Goal: Information Seeking & Learning: Learn about a topic

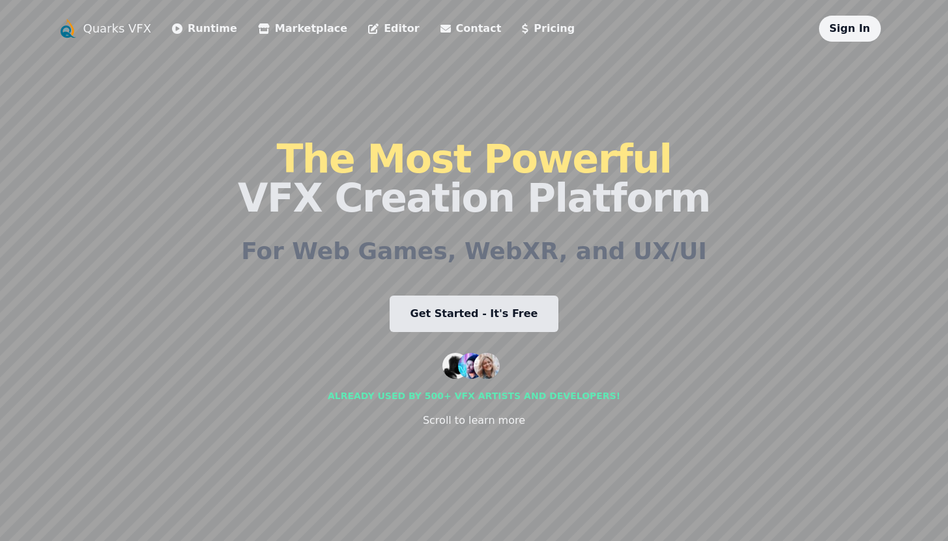
click at [384, 182] on h1 "The Most Powerful VFX Creation Platform" at bounding box center [474, 178] width 472 height 78
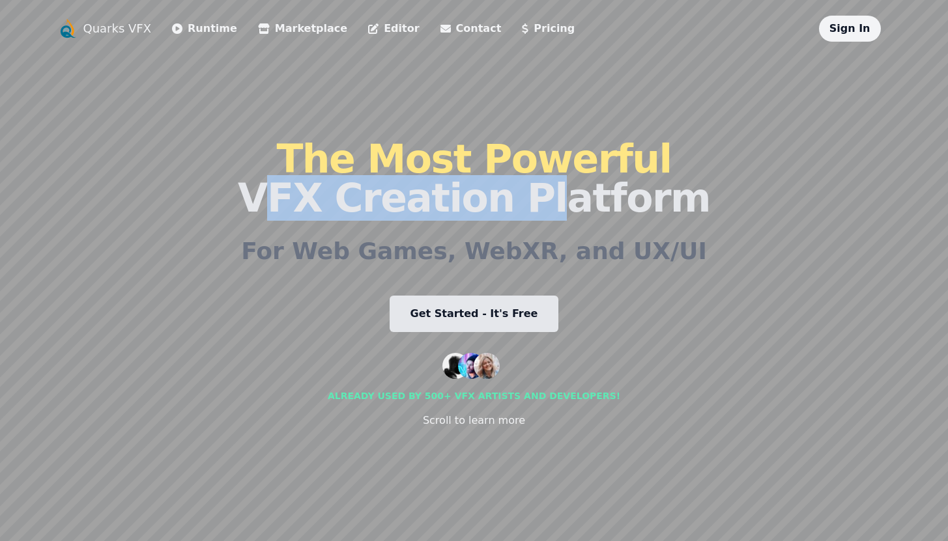
drag, startPoint x: 277, startPoint y: 211, endPoint x: 534, endPoint y: 199, distance: 256.9
click at [541, 210] on div "Quarks VFX Runtime Marketplace Editor Contact Pricing Sign In The Most Powerful…" at bounding box center [474, 271] width 834 height 510
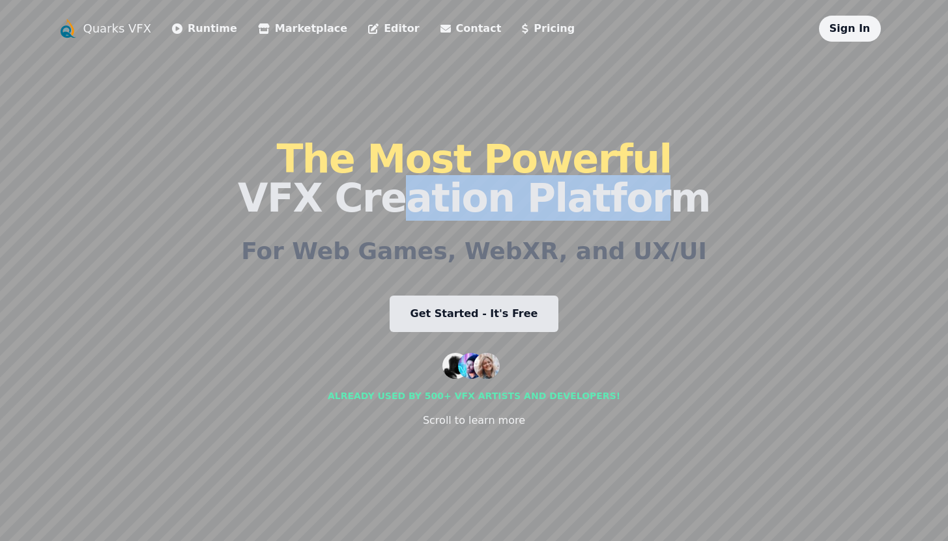
drag, startPoint x: 407, startPoint y: 222, endPoint x: 611, endPoint y: 177, distance: 209.3
click at [611, 177] on h1 "The Most Powerful VFX Creation Platform" at bounding box center [474, 178] width 472 height 78
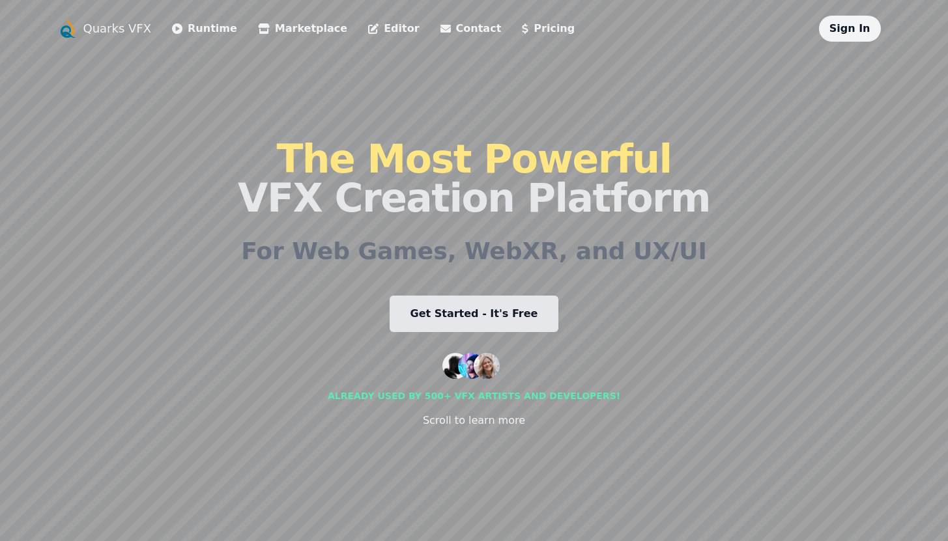
click at [629, 169] on h1 "The Most Powerful VFX Creation Platform" at bounding box center [474, 178] width 472 height 78
click at [204, 32] on link "Runtime" at bounding box center [204, 29] width 65 height 16
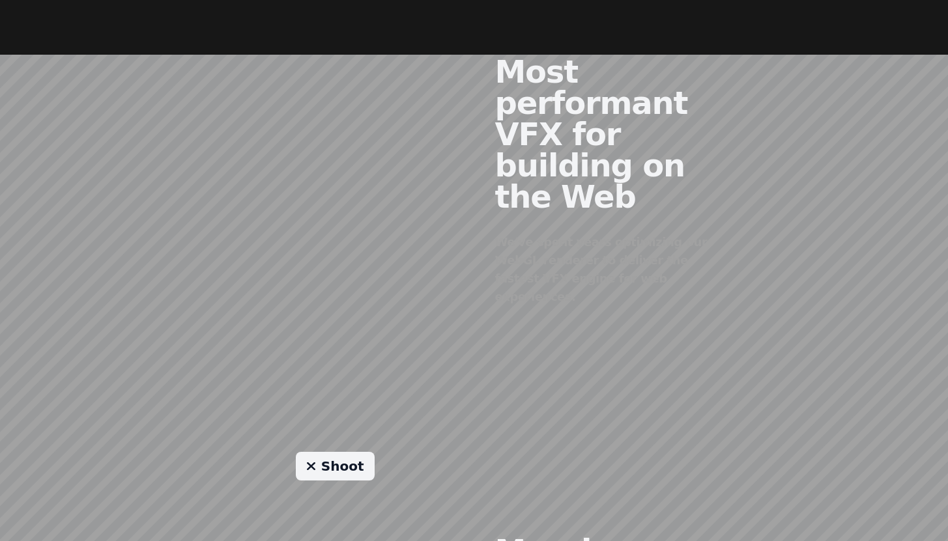
scroll to position [657, 0]
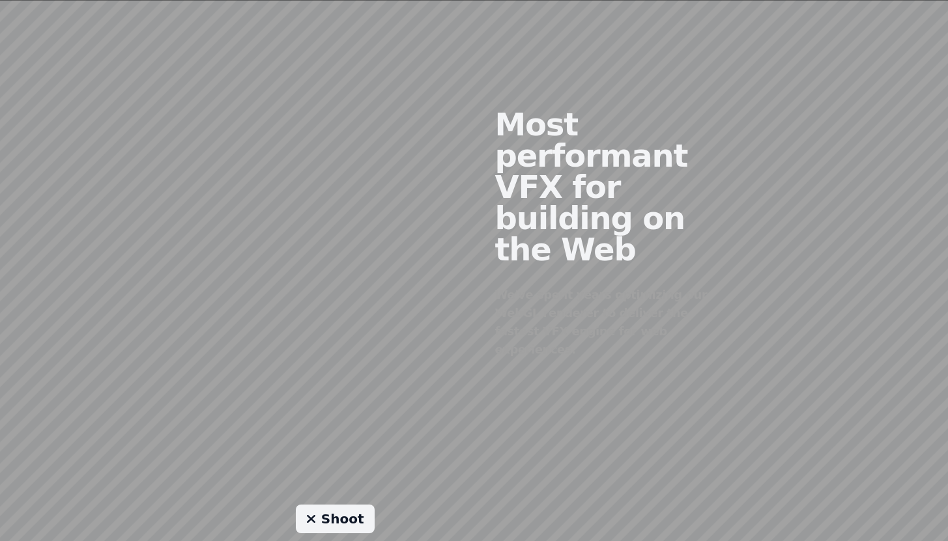
drag, startPoint x: 389, startPoint y: 207, endPoint x: 473, endPoint y: 218, distance: 84.7
click at [473, 218] on div at bounding box center [335, 223] width 278 height 396
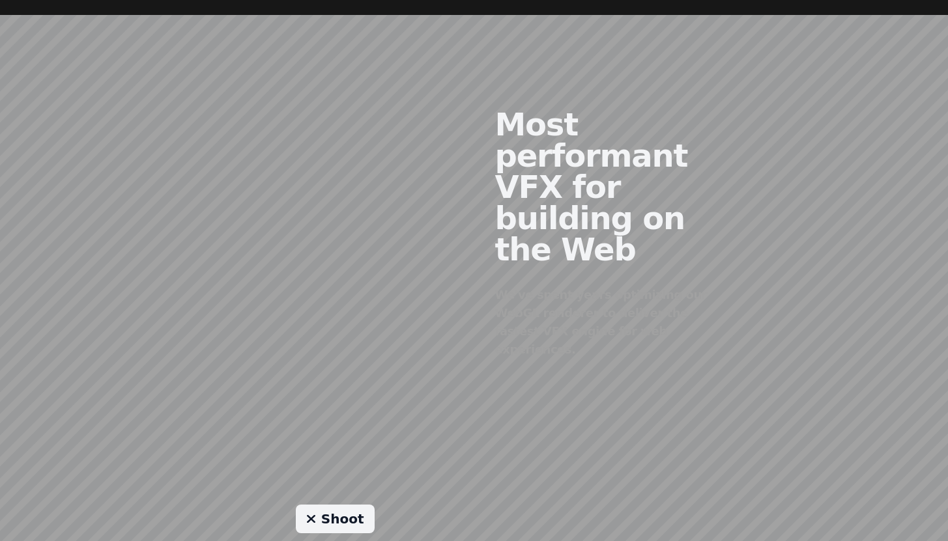
scroll to position [918, 0]
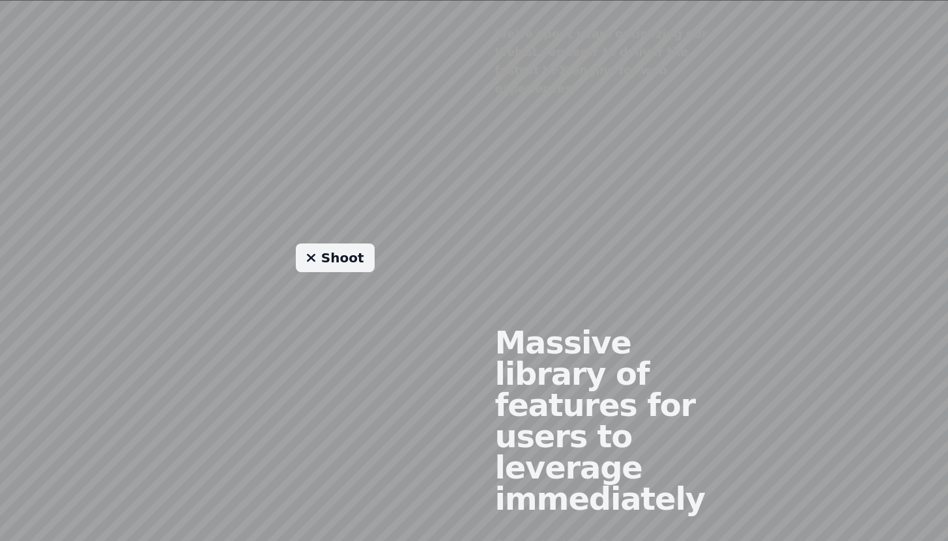
click at [350, 244] on link "Shoot" at bounding box center [335, 258] width 79 height 29
click at [349, 244] on link "Shoot" at bounding box center [335, 258] width 79 height 29
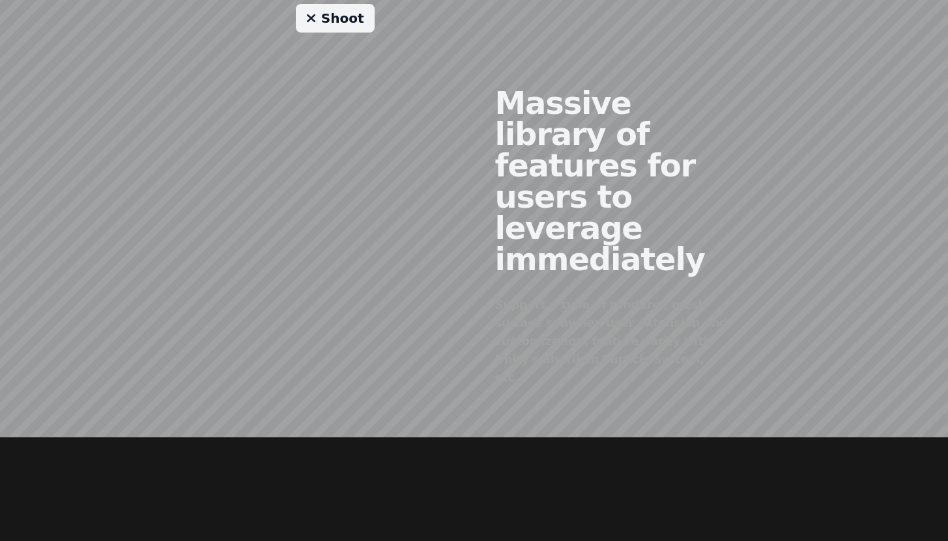
scroll to position [1053, 0]
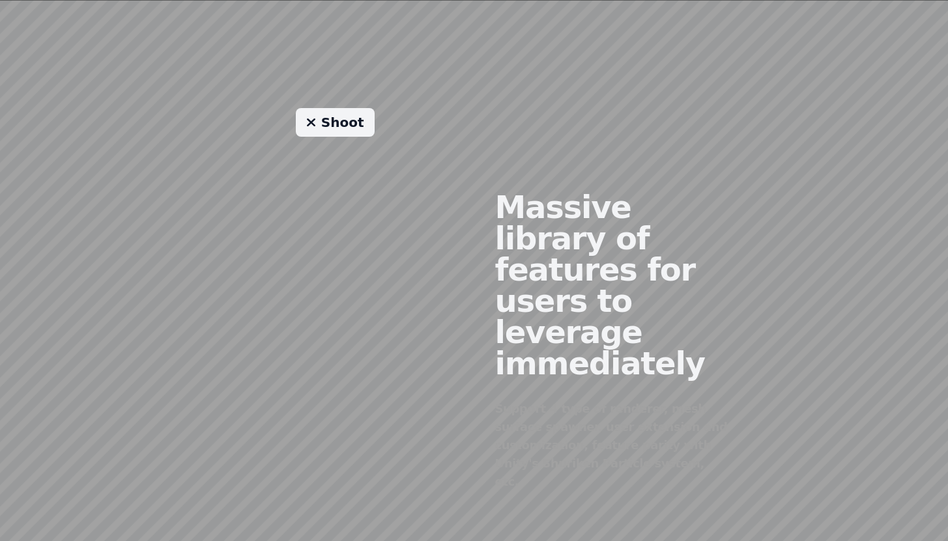
click at [307, 181] on div "Shoot" at bounding box center [335, 331] width 278 height 446
click at [342, 108] on div "Shoot" at bounding box center [335, 331] width 278 height 446
click at [345, 108] on link "Shoot" at bounding box center [335, 122] width 79 height 29
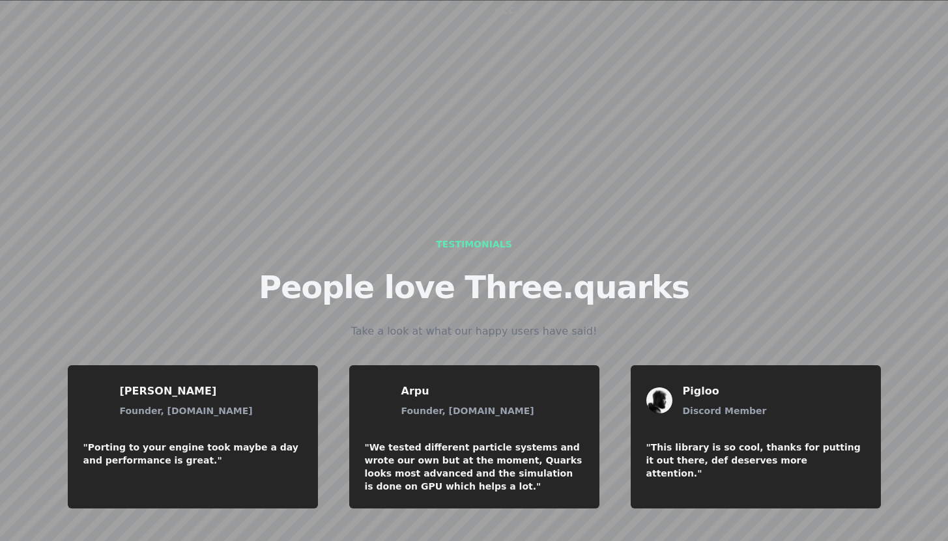
scroll to position [1587, 0]
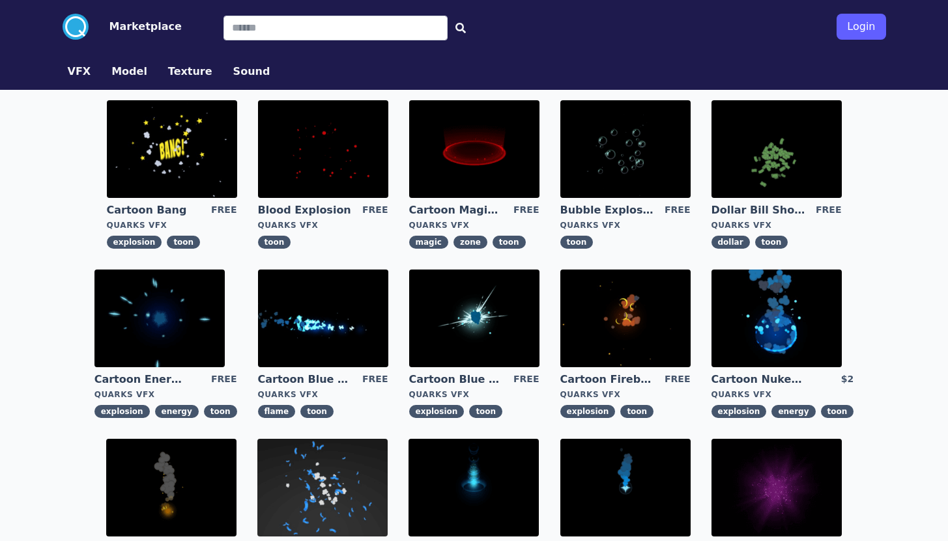
click at [512, 150] on img at bounding box center [474, 149] width 130 height 98
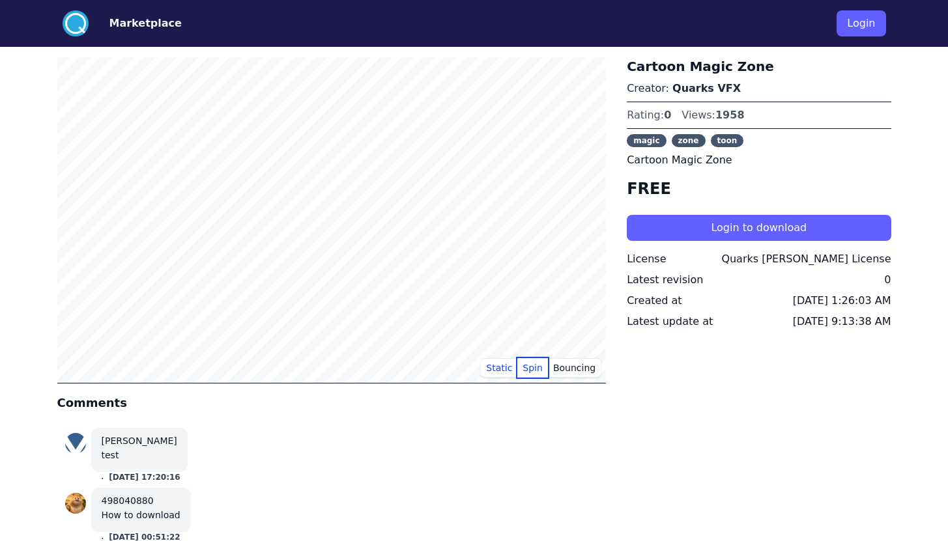
click at [539, 358] on button "Spin" at bounding box center [532, 368] width 31 height 20
click at [580, 375] on button "Bouncing" at bounding box center [574, 368] width 53 height 20
click at [581, 369] on button "Bouncing" at bounding box center [574, 368] width 53 height 20
click at [498, 367] on button "Static" at bounding box center [499, 368] width 36 height 20
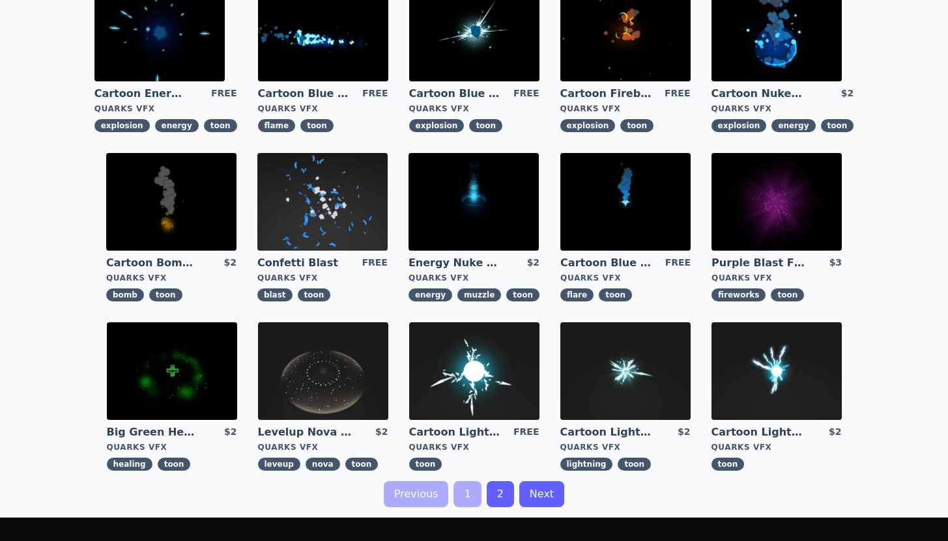
scroll to position [300, 0]
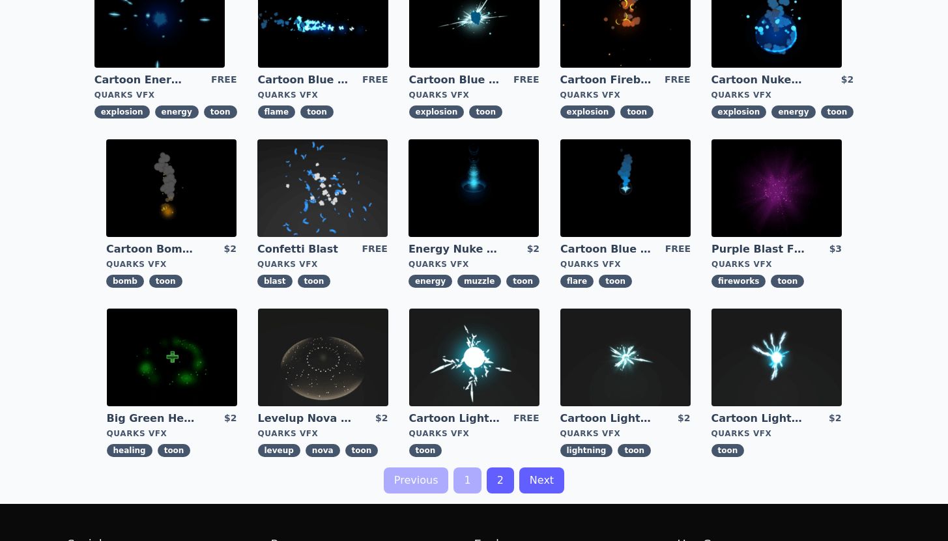
click at [496, 477] on link "2" at bounding box center [500, 481] width 27 height 26
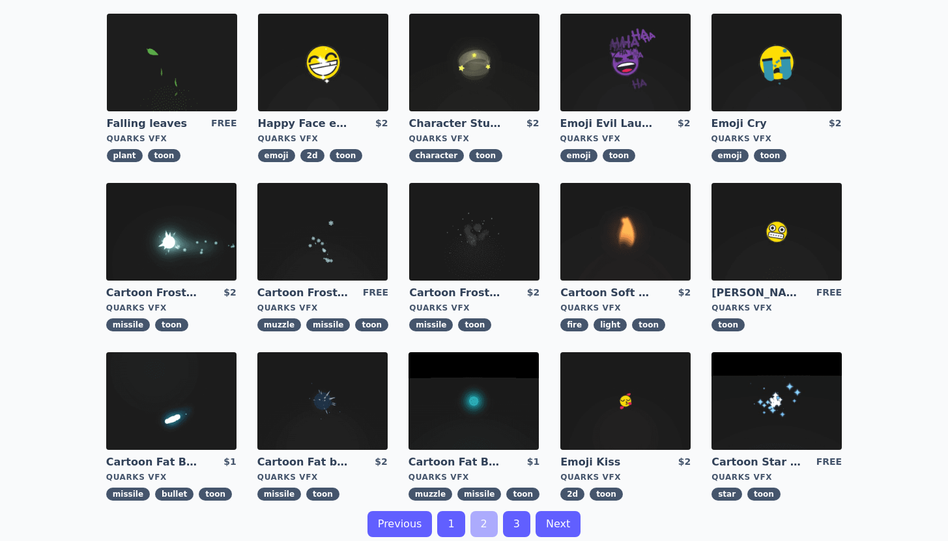
scroll to position [175, 0]
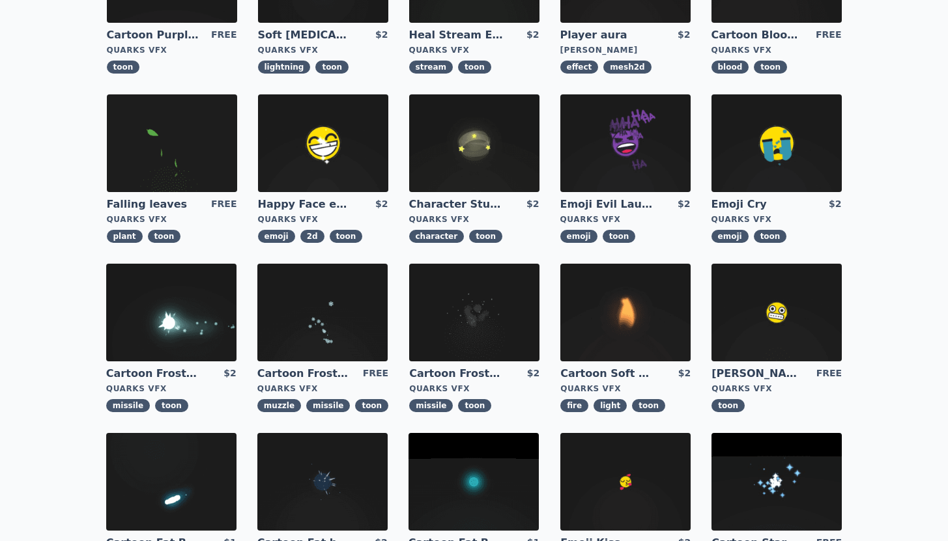
click at [324, 150] on img at bounding box center [323, 143] width 130 height 98
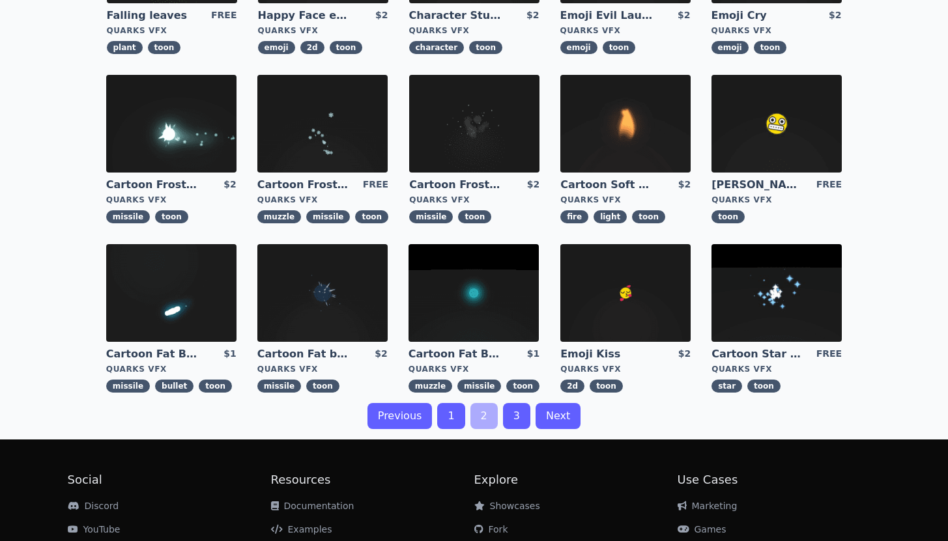
scroll to position [379, 0]
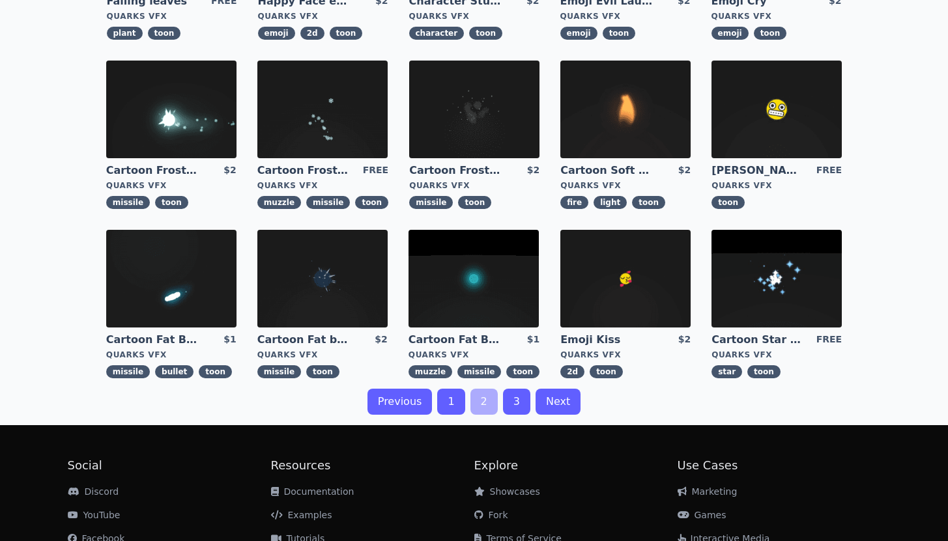
click at [761, 123] on img at bounding box center [776, 110] width 130 height 98
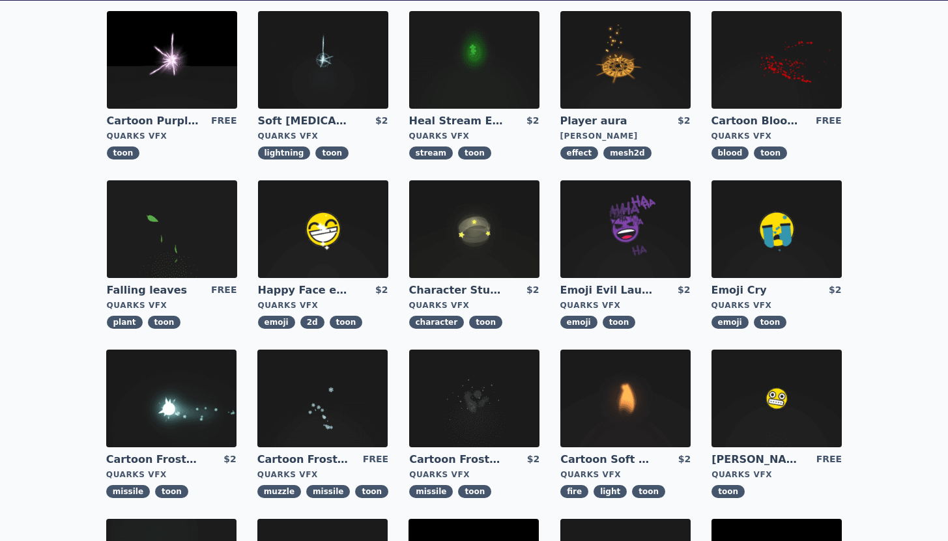
scroll to position [2, 0]
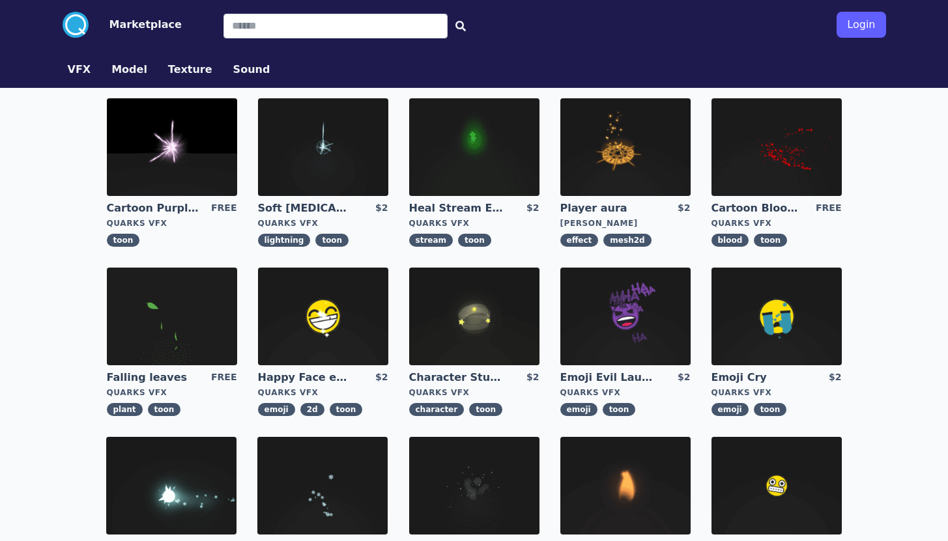
click at [646, 315] on img at bounding box center [625, 317] width 130 height 98
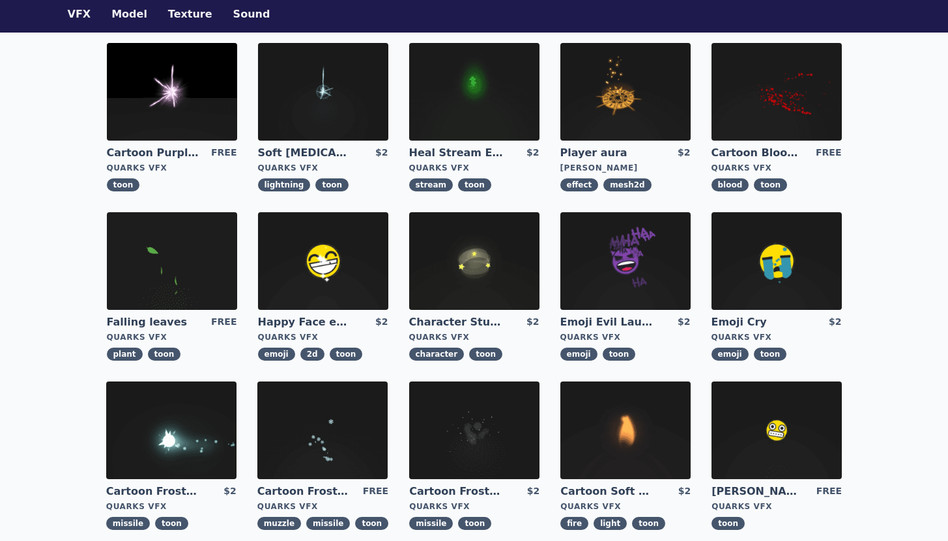
scroll to position [226, 0]
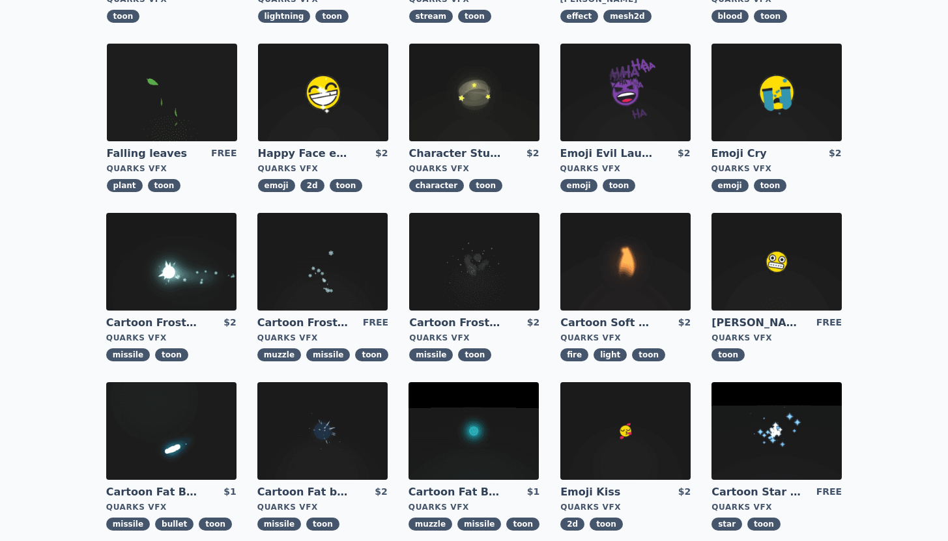
click at [635, 292] on img at bounding box center [625, 262] width 130 height 98
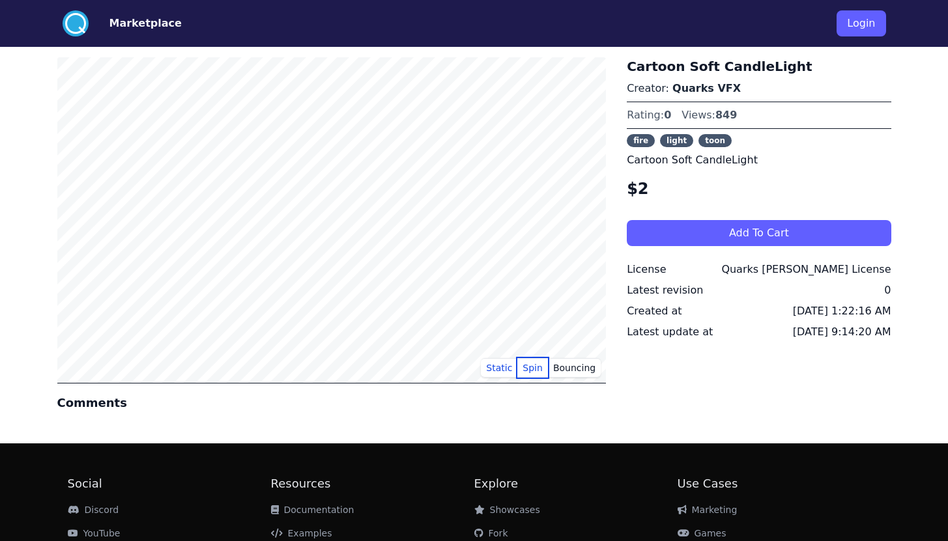
click at [537, 373] on button "Spin" at bounding box center [532, 368] width 31 height 20
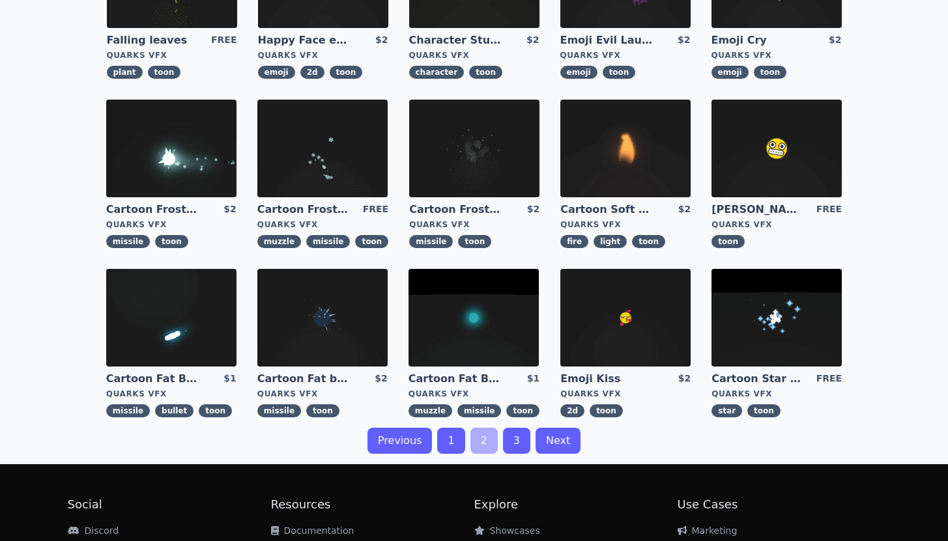
scroll to position [394, 0]
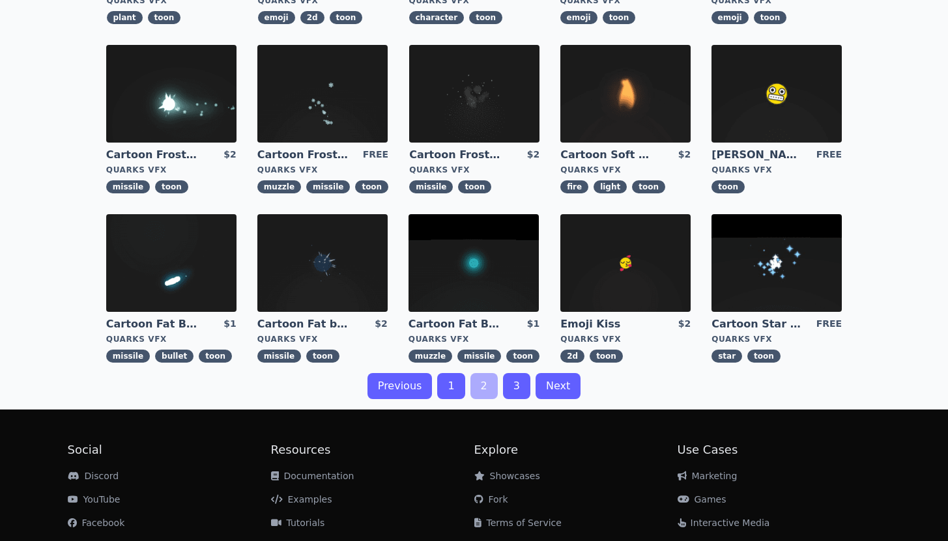
click at [513, 389] on link "3" at bounding box center [516, 386] width 27 height 26
